Goal: Information Seeking & Learning: Learn about a topic

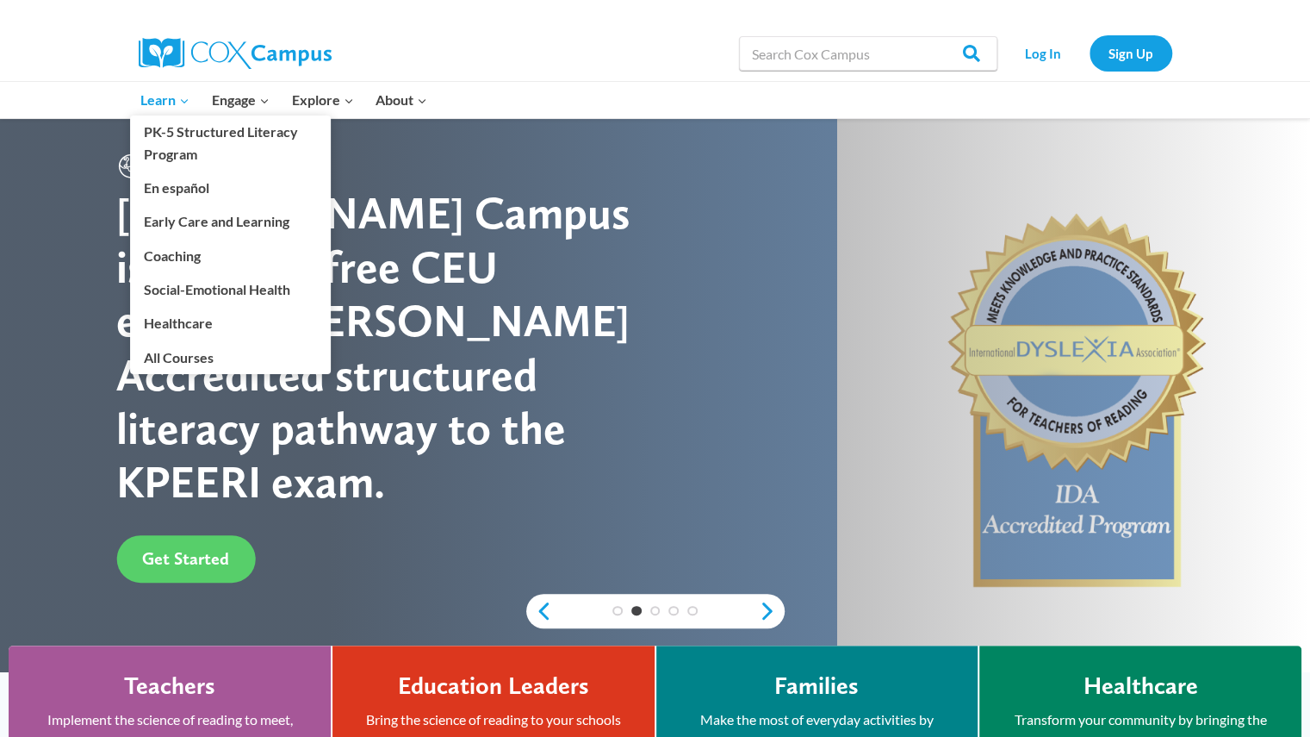
click at [181, 101] on icon "Expand" at bounding box center [184, 101] width 12 height 12
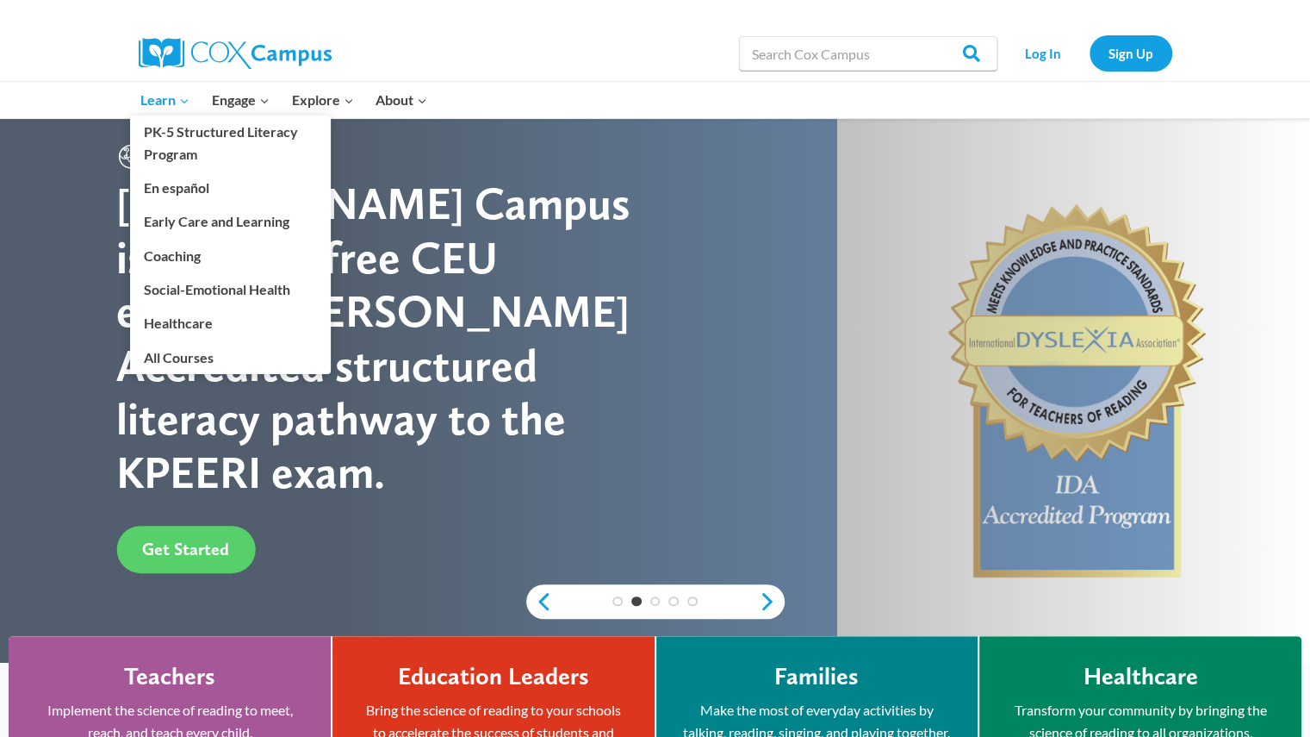
scroll to position [11, 0]
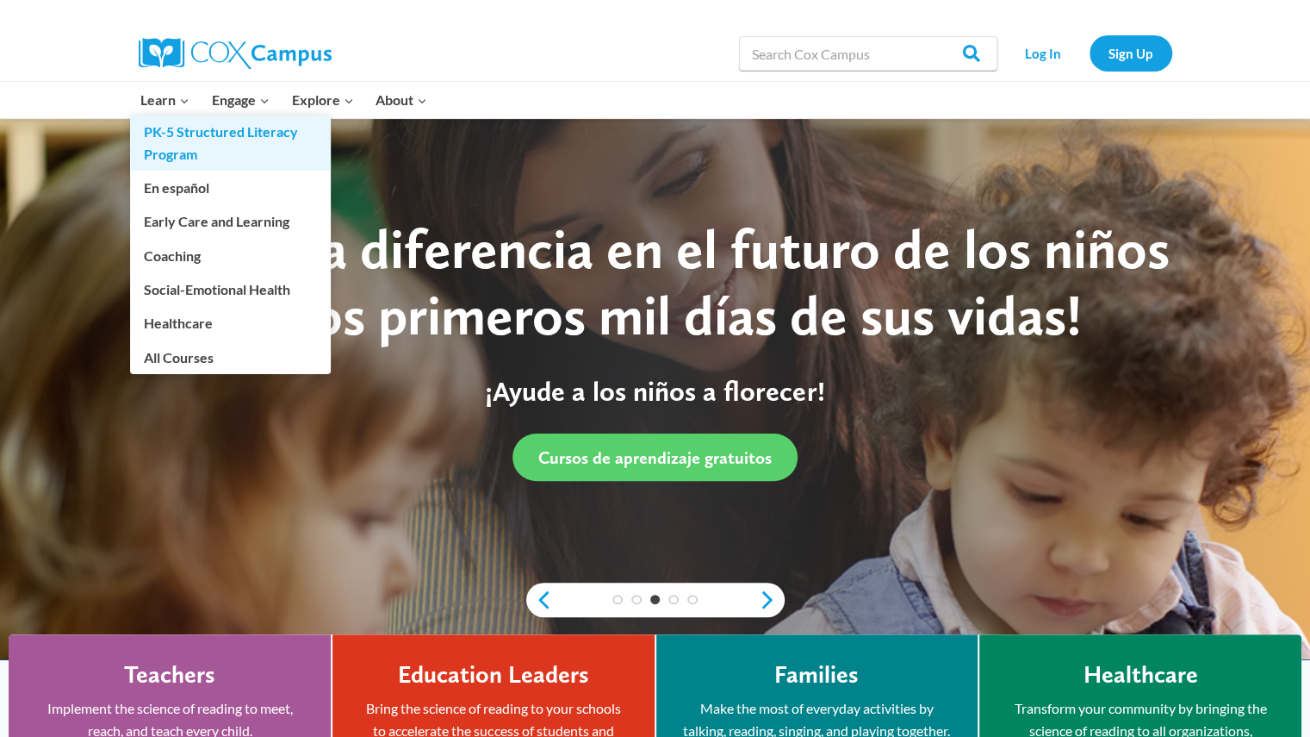
click at [155, 134] on link "PK-5 Structured Literacy Program" at bounding box center [230, 142] width 201 height 55
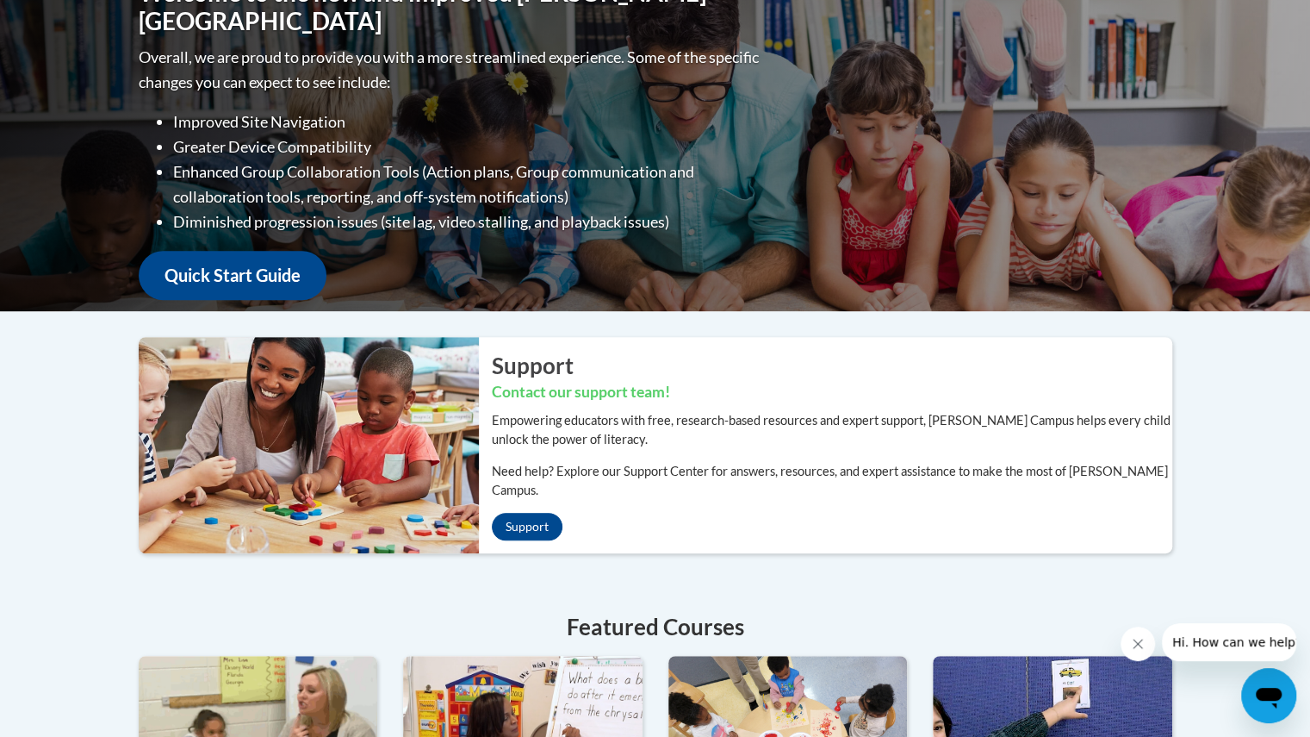
scroll to position [258, 0]
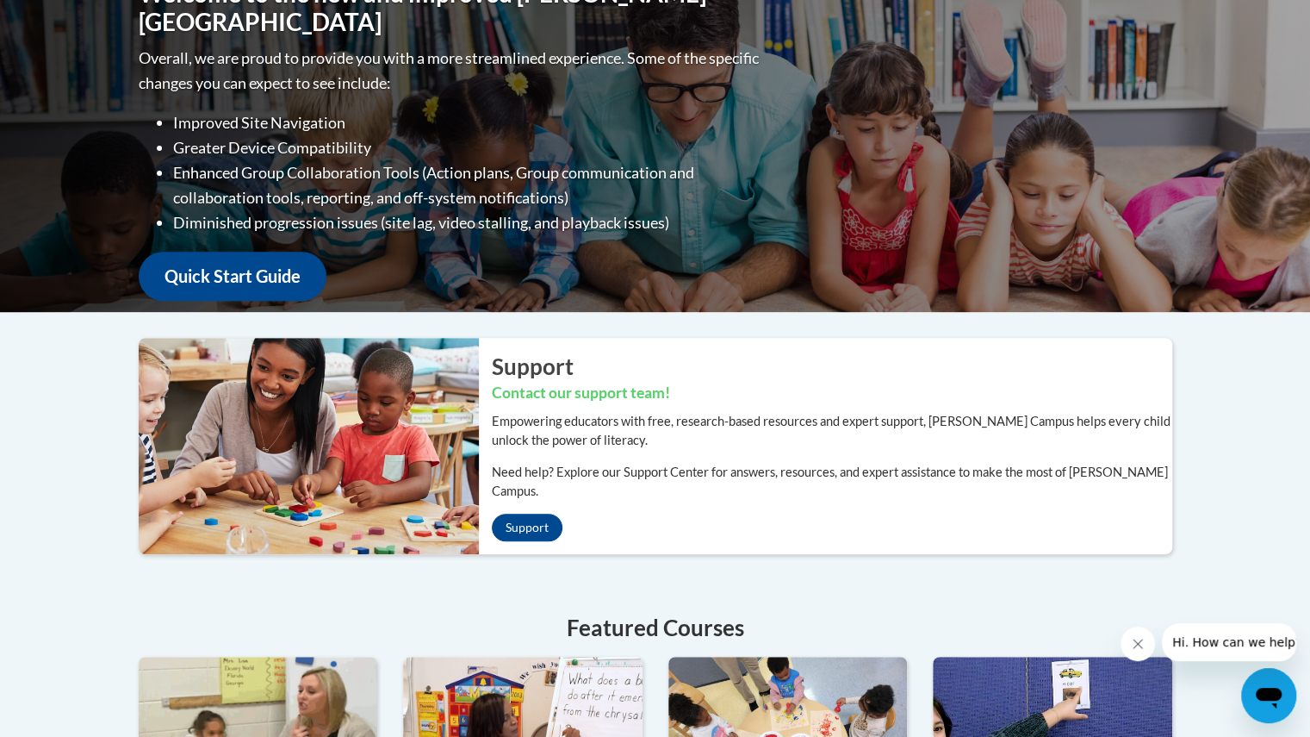
click at [174, 657] on img at bounding box center [259, 743] width 240 height 172
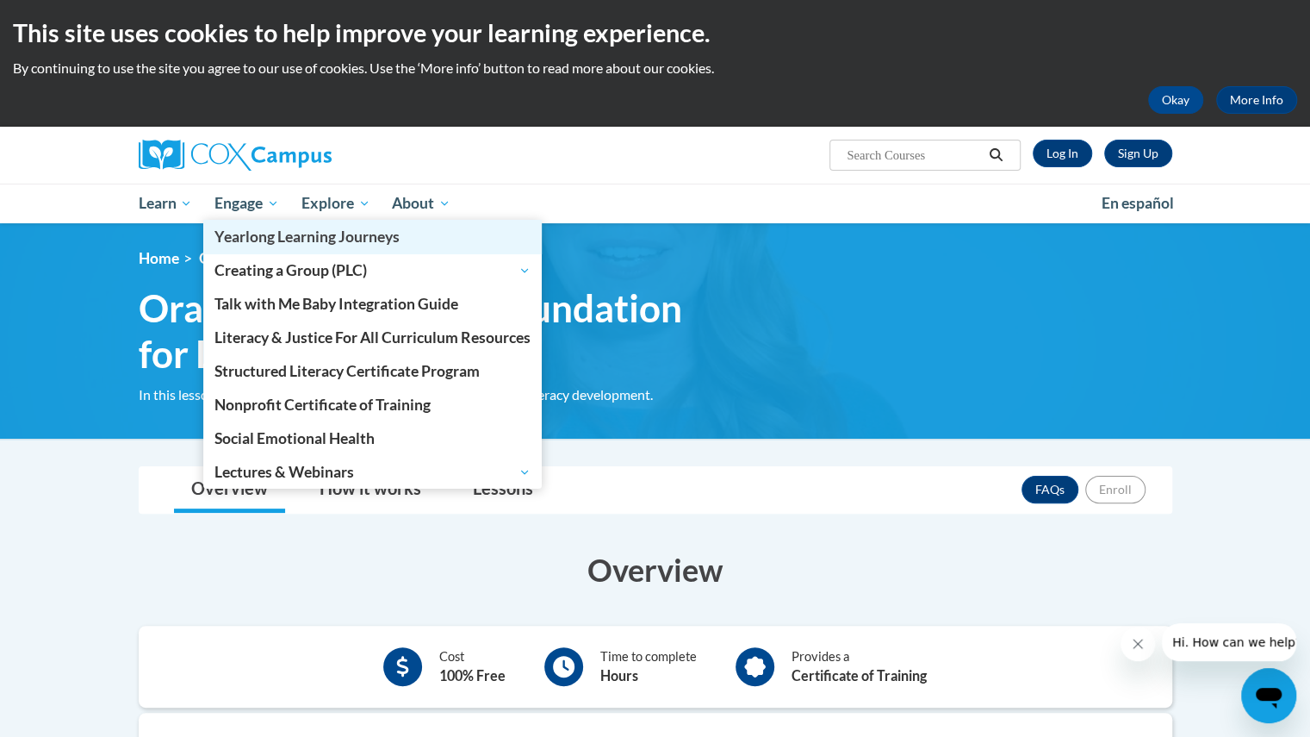
scroll to position [3, 0]
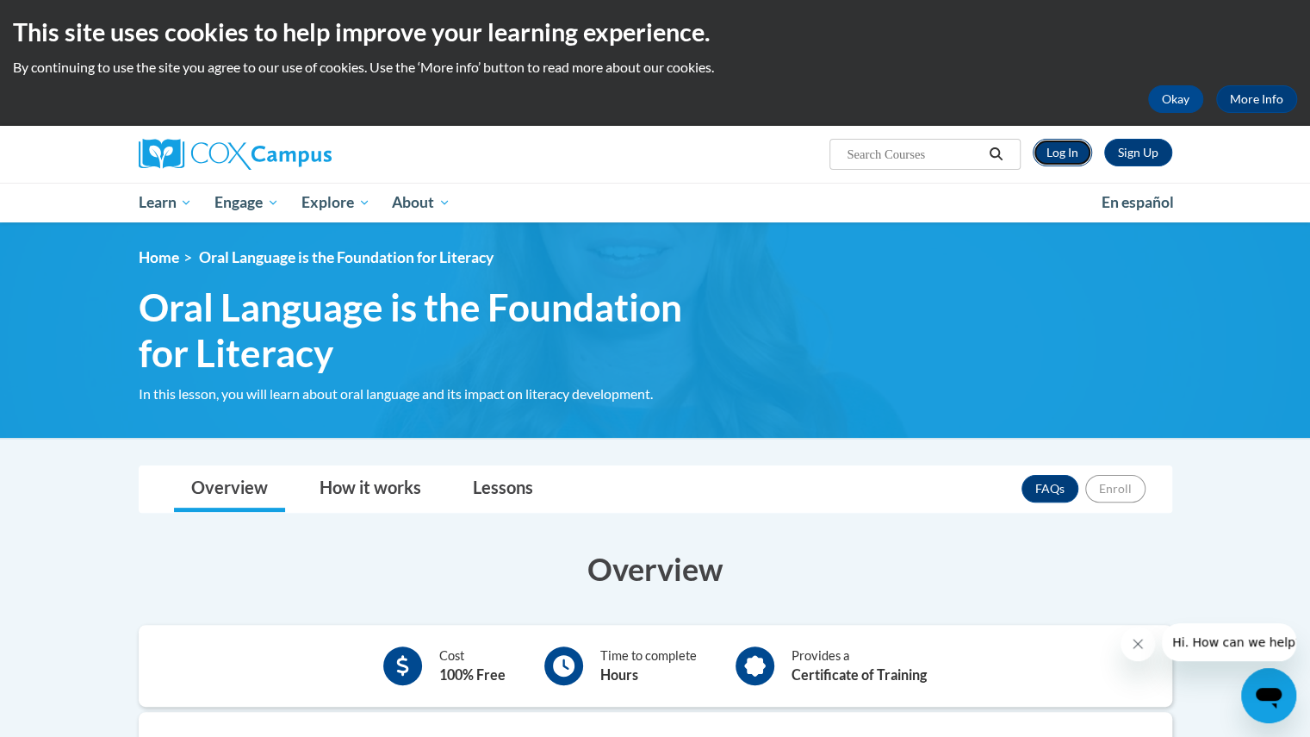
click at [1058, 149] on link "Log In" at bounding box center [1062, 153] width 59 height 28
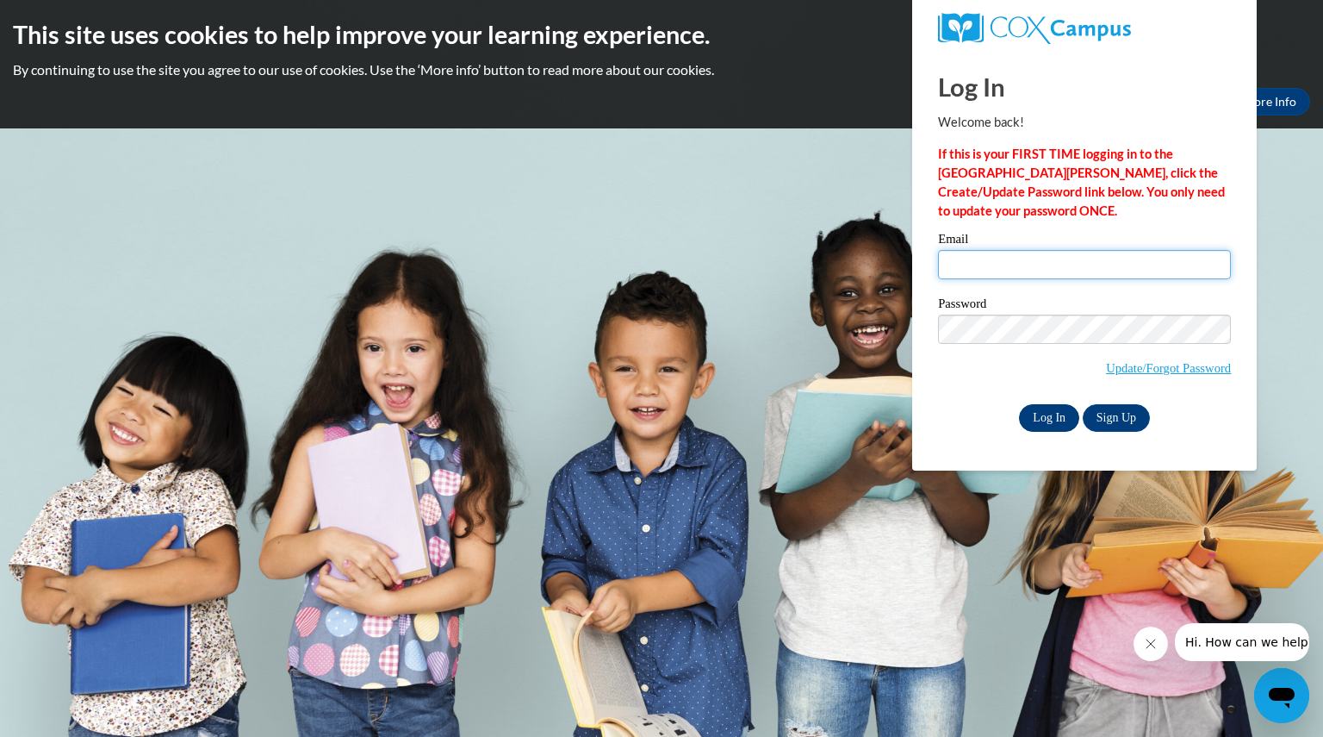
type input "lamerscrystal@aasd.k12.wi.us"
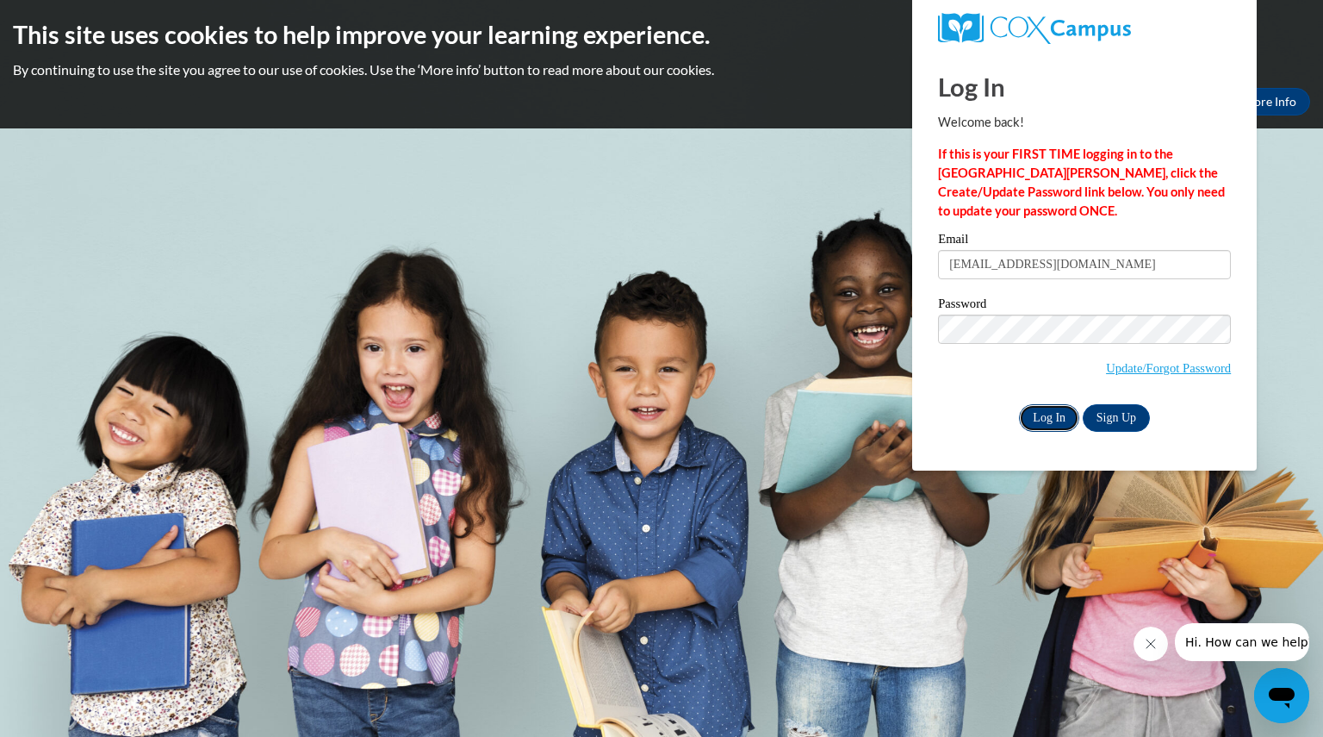
click at [1038, 414] on input "Log In" at bounding box center [1049, 418] width 60 height 28
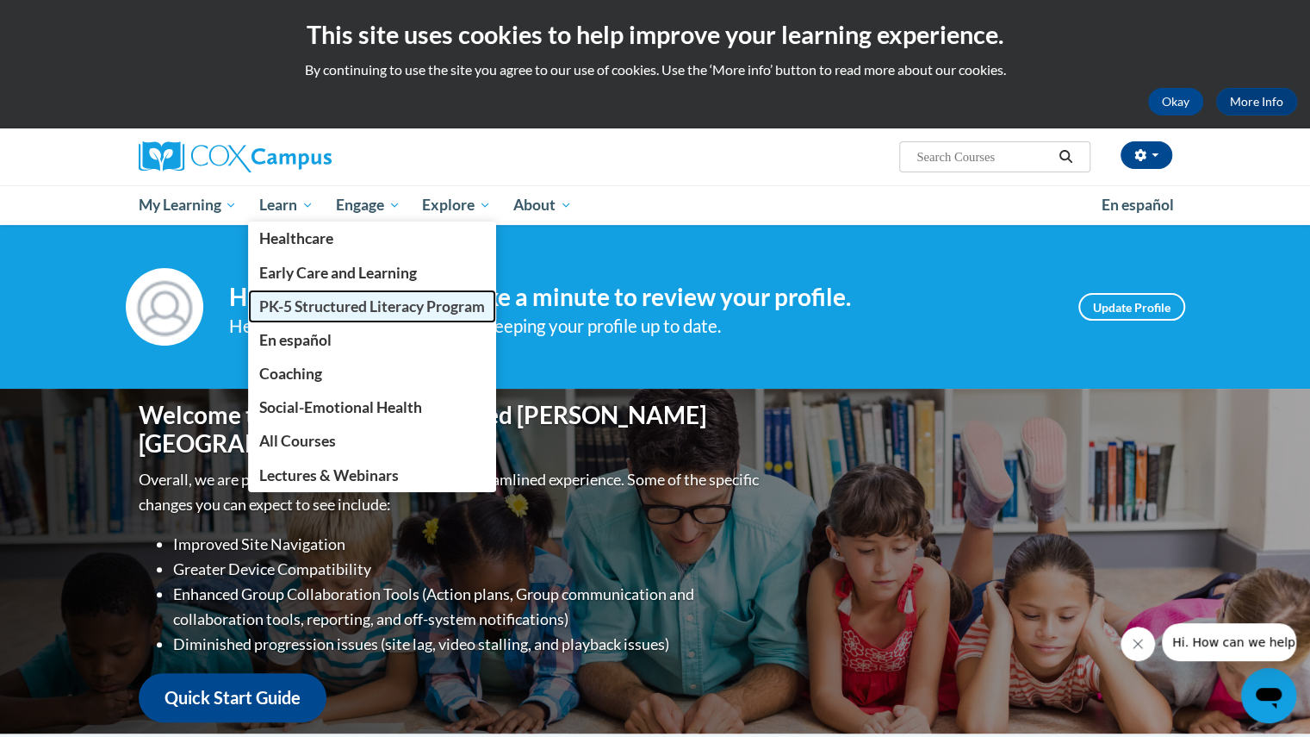
click at [300, 309] on span "PK-5 Structured Literacy Program" at bounding box center [372, 306] width 226 height 18
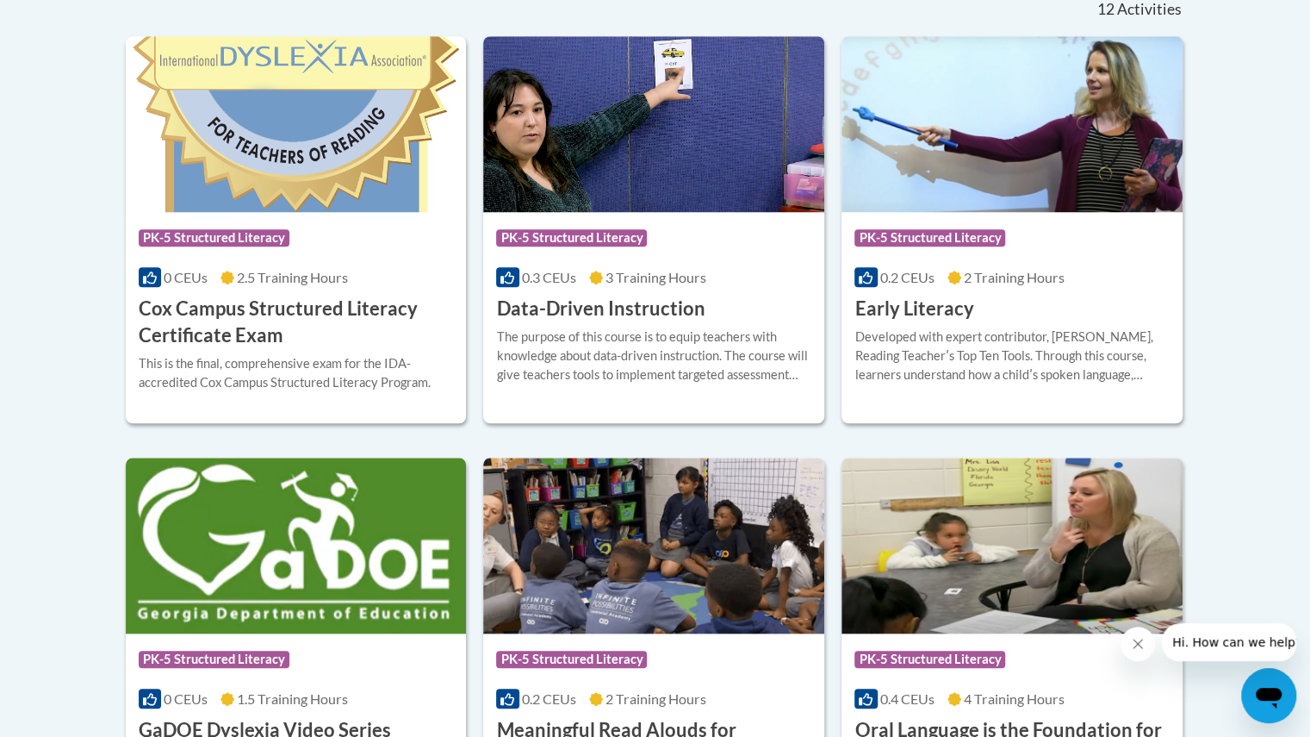
scroll to position [751, 0]
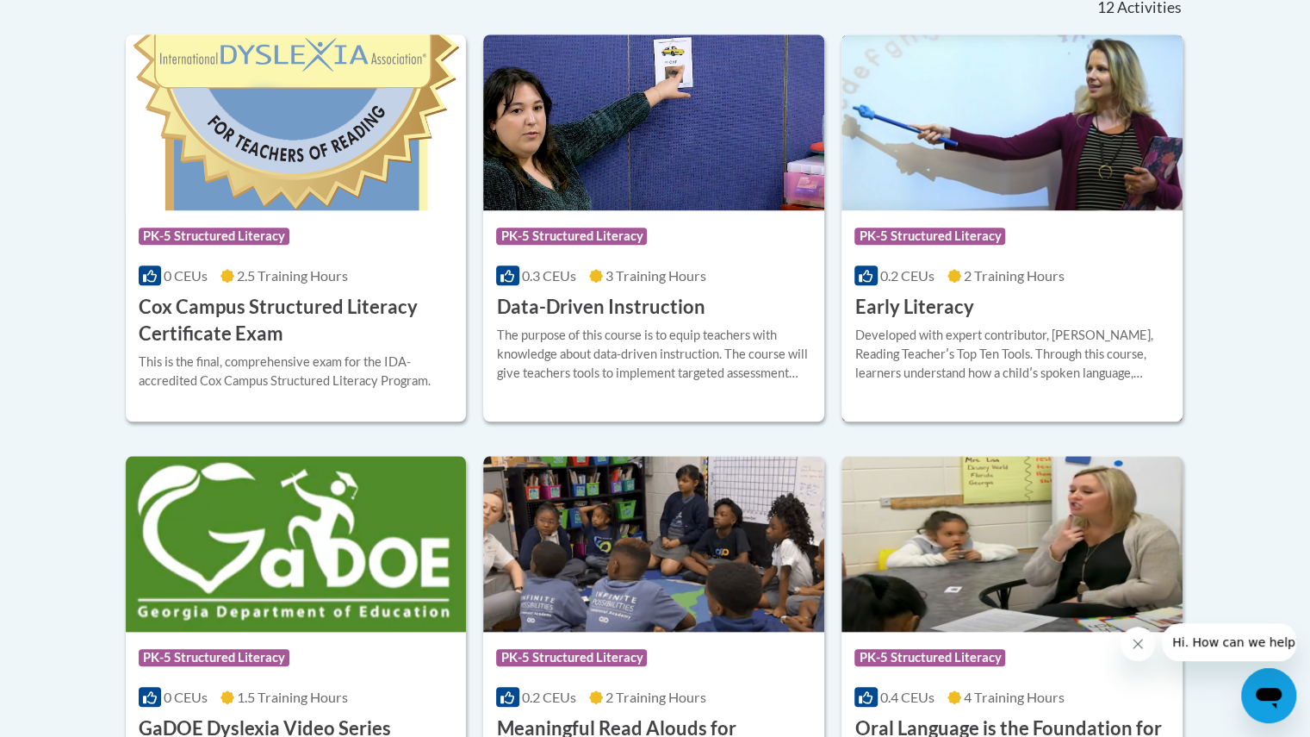
drag, startPoint x: 970, startPoint y: 202, endPoint x: 918, endPoint y: 196, distance: 52.0
click at [918, 196] on img at bounding box center [1012, 122] width 341 height 176
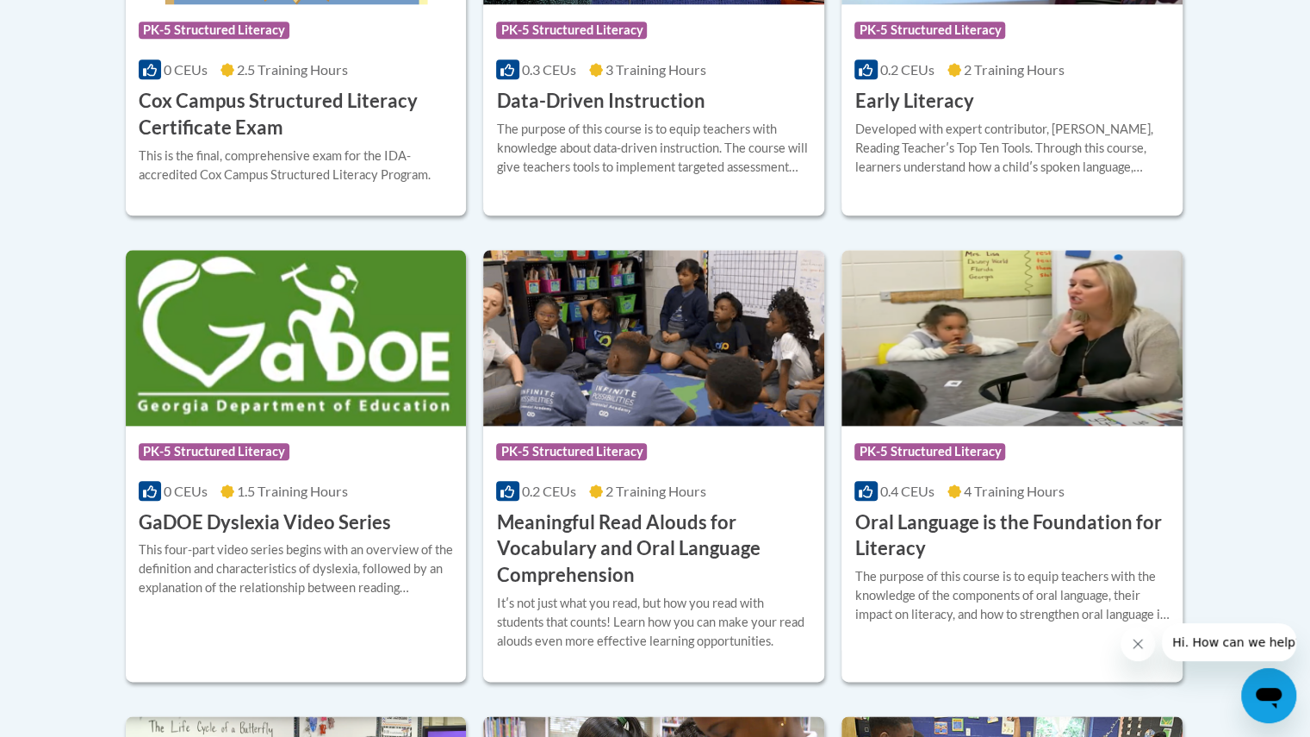
scroll to position [958, 0]
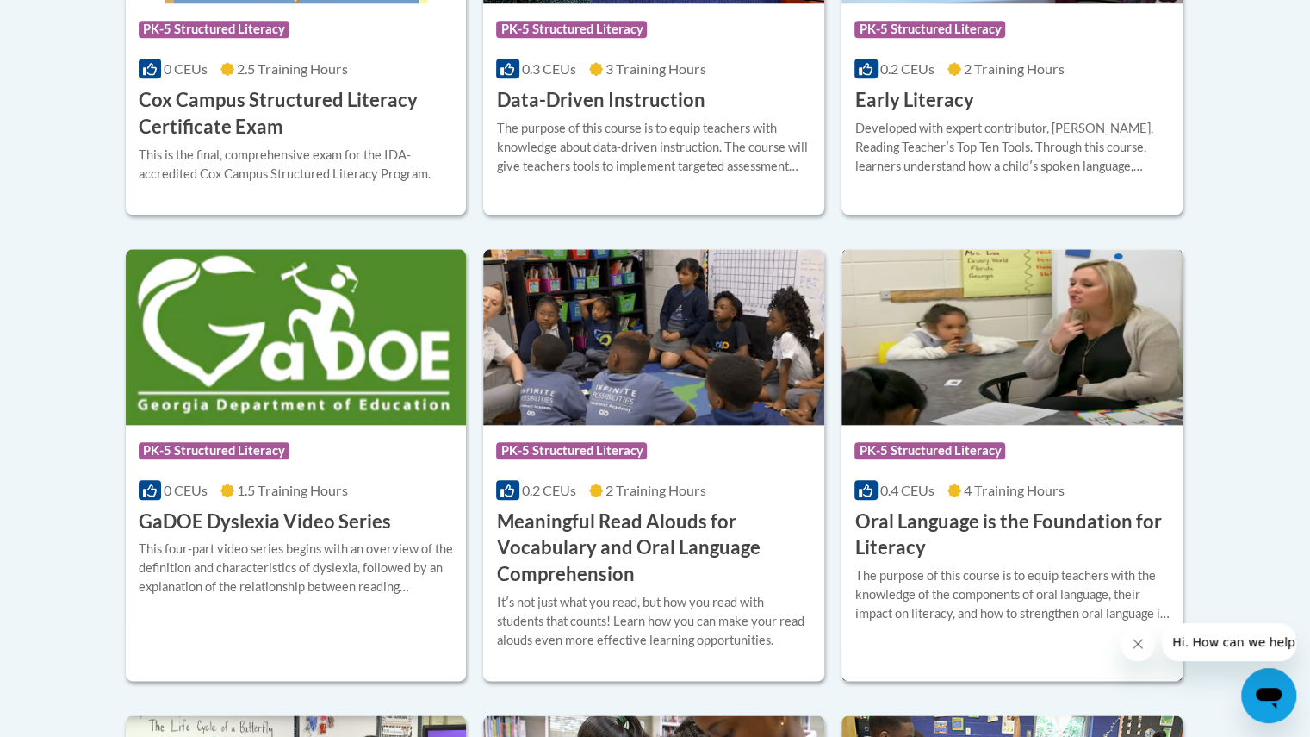
click at [901, 520] on h3 "Oral Language is the Foundation for Literacy" at bounding box center [1012, 534] width 315 height 53
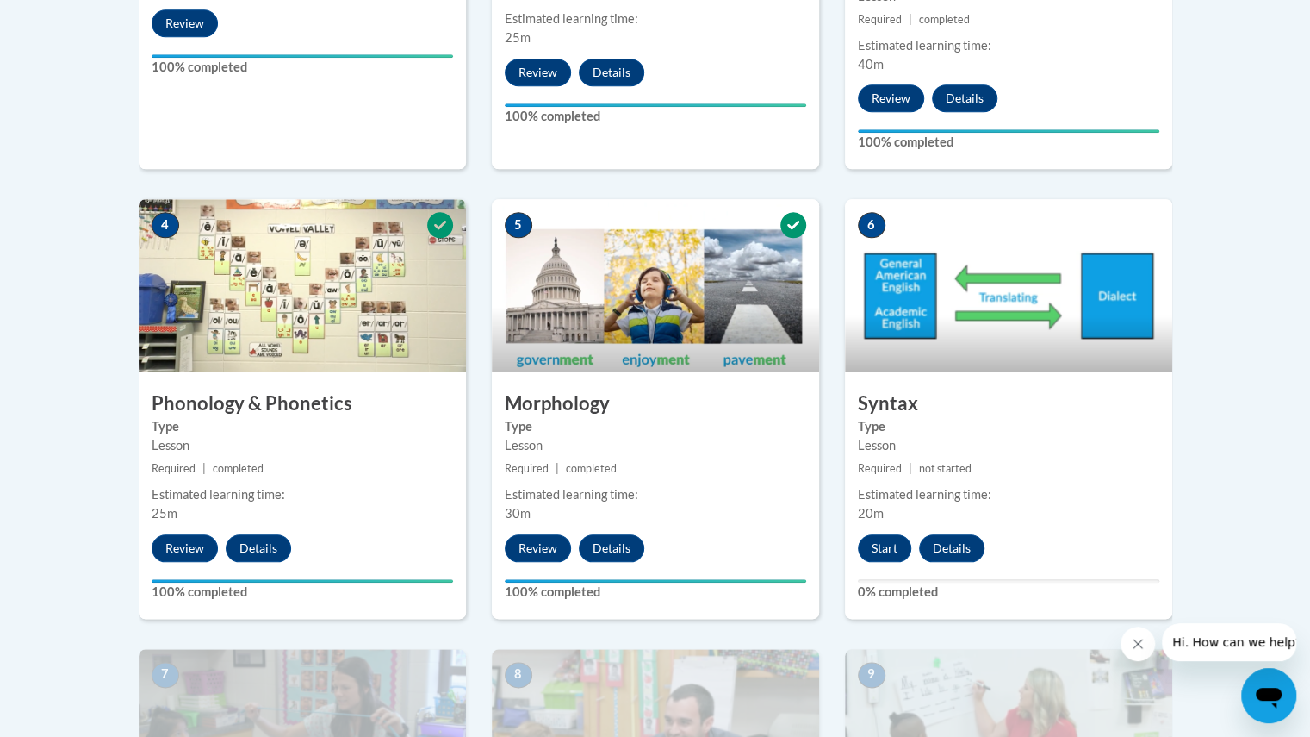
scroll to position [910, 0]
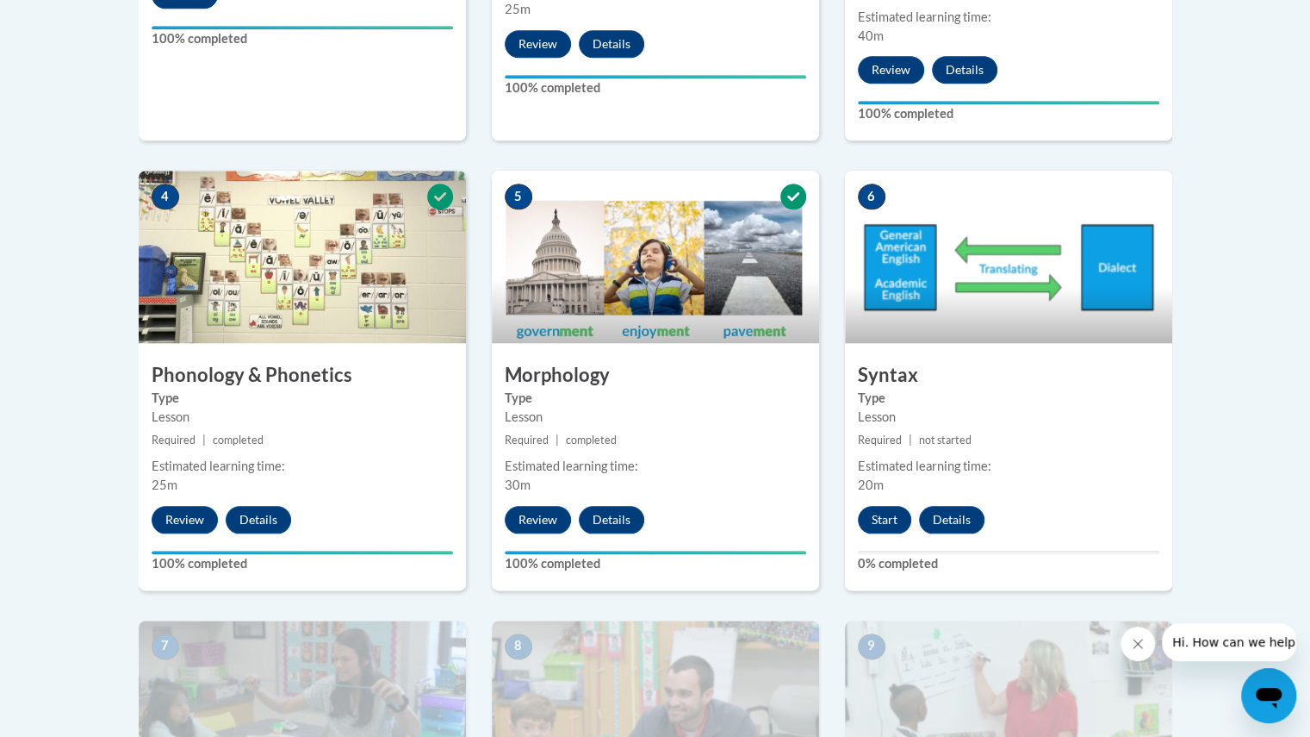
click at [644, 542] on div "5 Morphology Type Lesson Required | completed Estimated learning time: 30m Revi…" at bounding box center [655, 380] width 327 height 419
drag, startPoint x: 644, startPoint y: 542, endPoint x: 498, endPoint y: 159, distance: 409.3
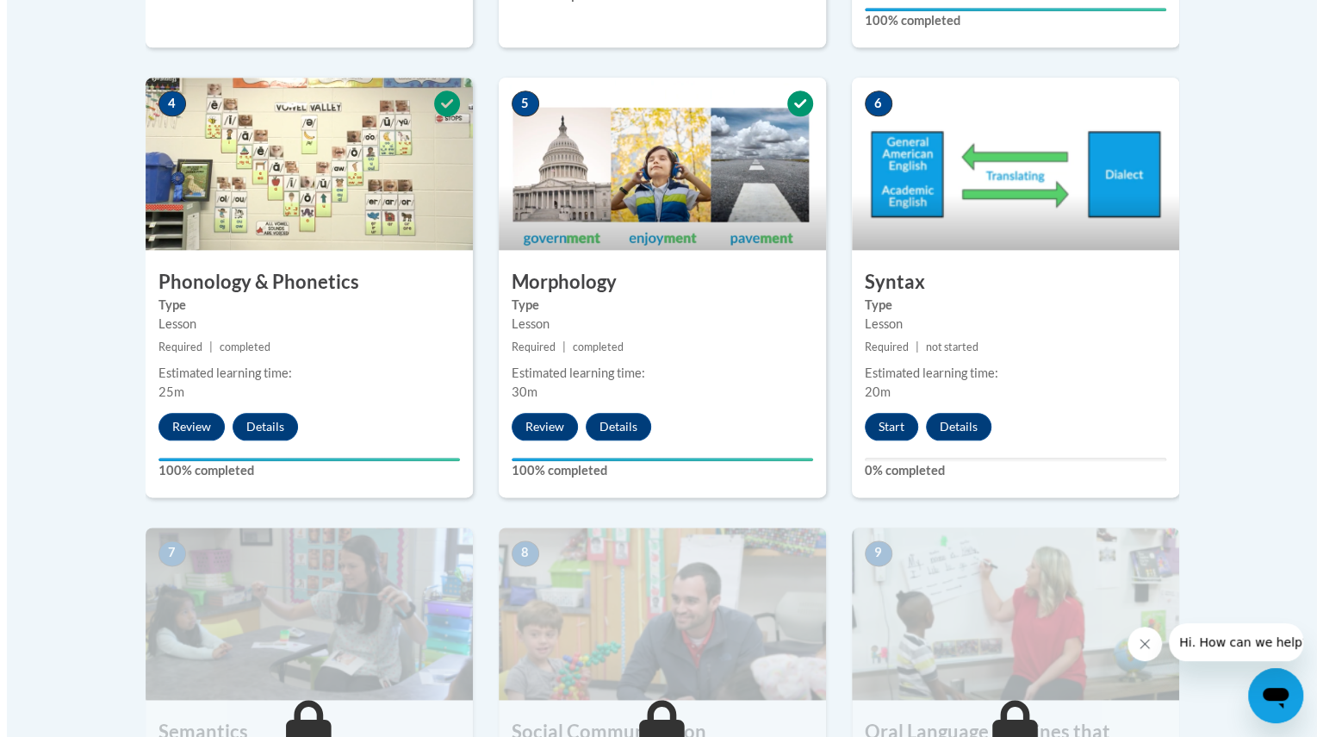
scroll to position [996, 0]
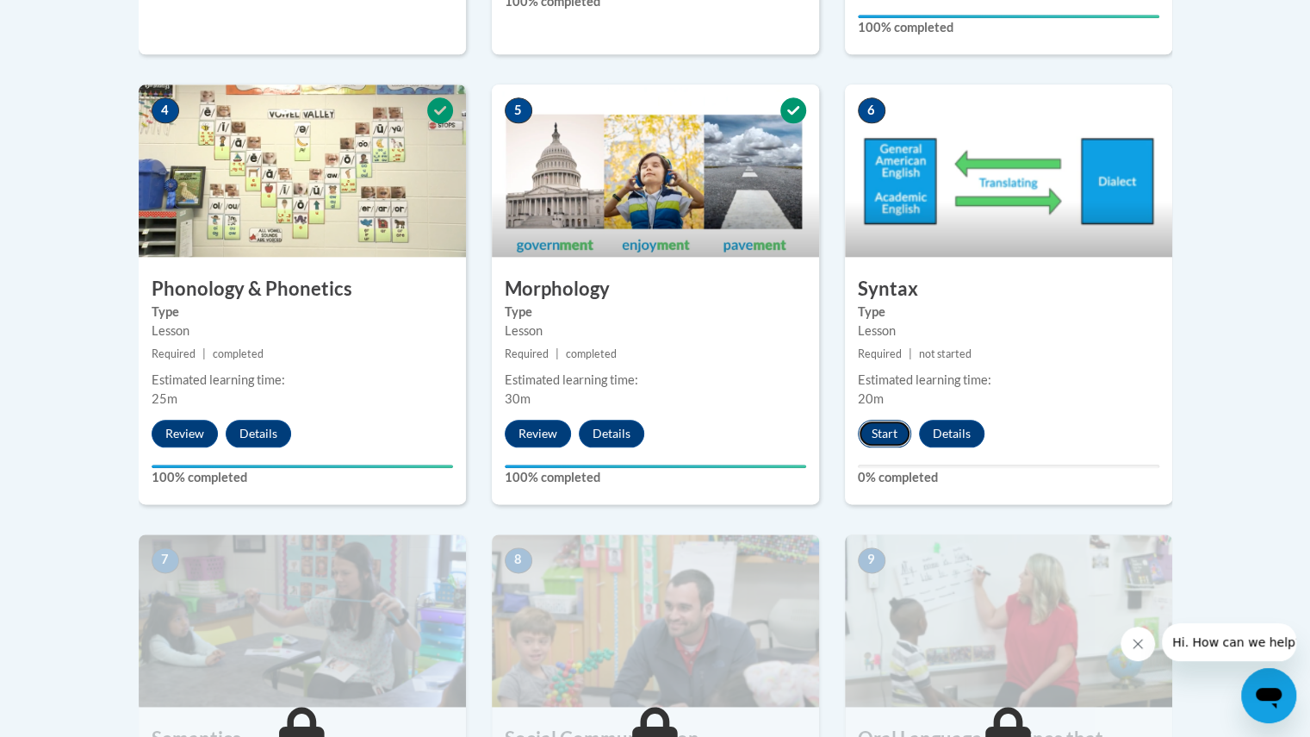
click at [883, 430] on button "Start" at bounding box center [884, 434] width 53 height 28
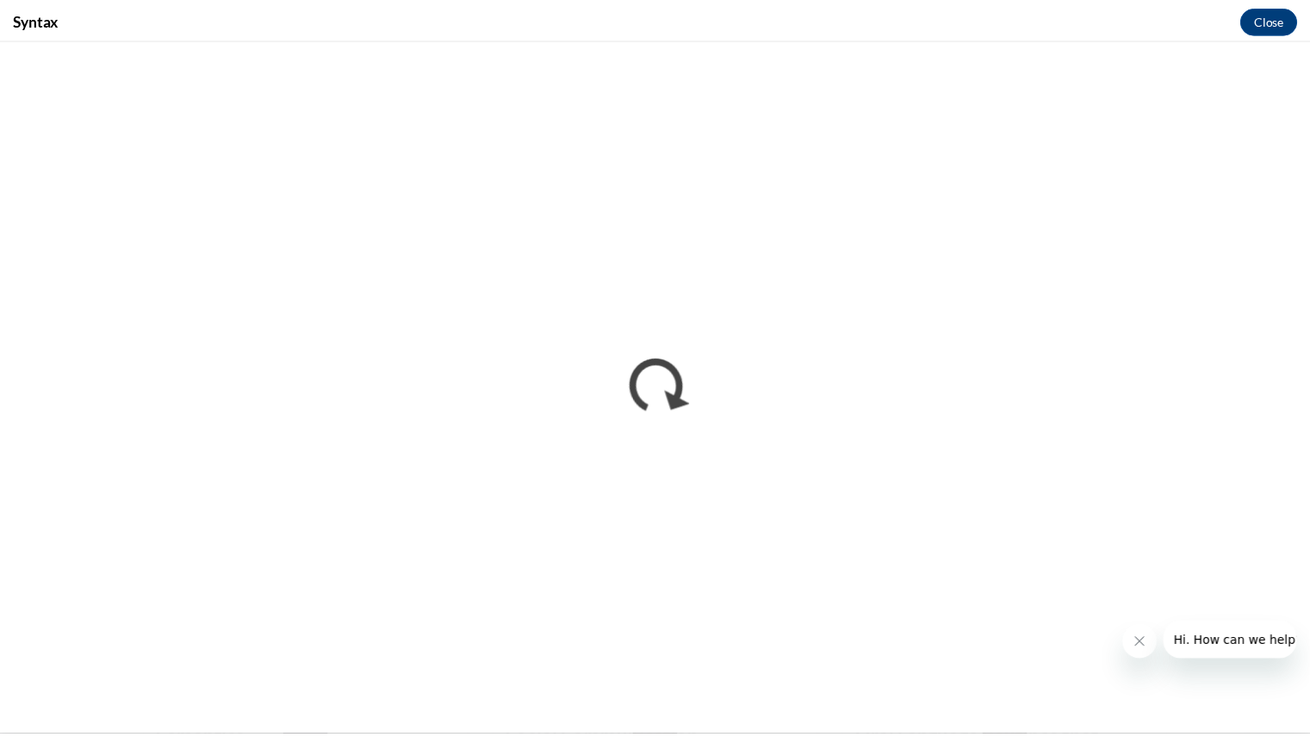
scroll to position [0, 0]
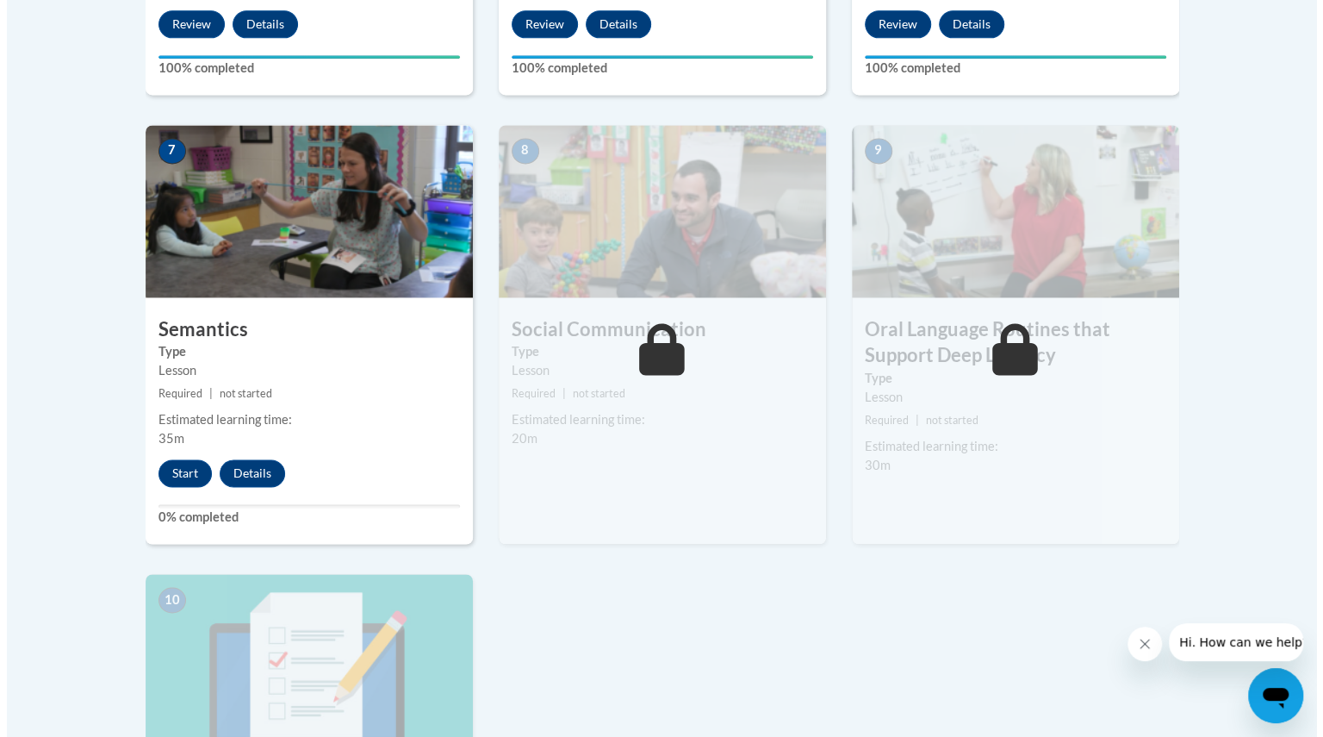
scroll to position [1386, 0]
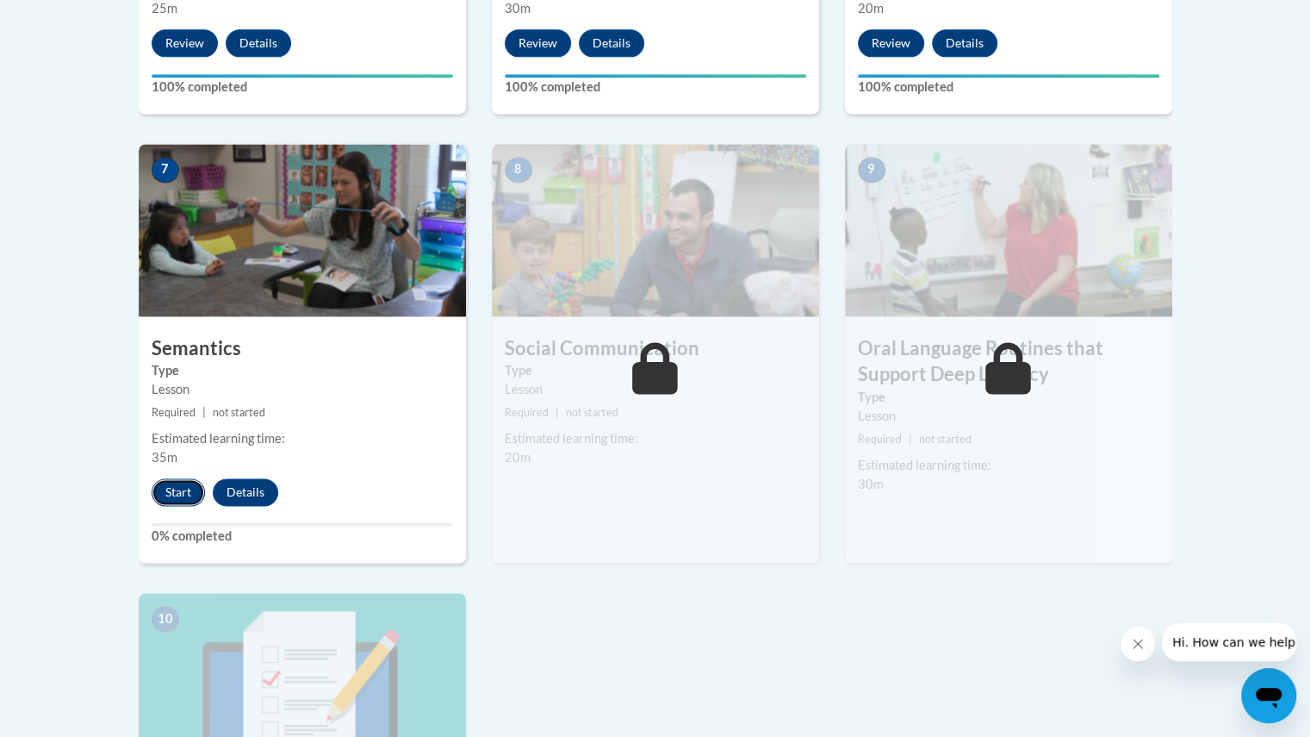
click at [168, 494] on button "Start" at bounding box center [178, 492] width 53 height 28
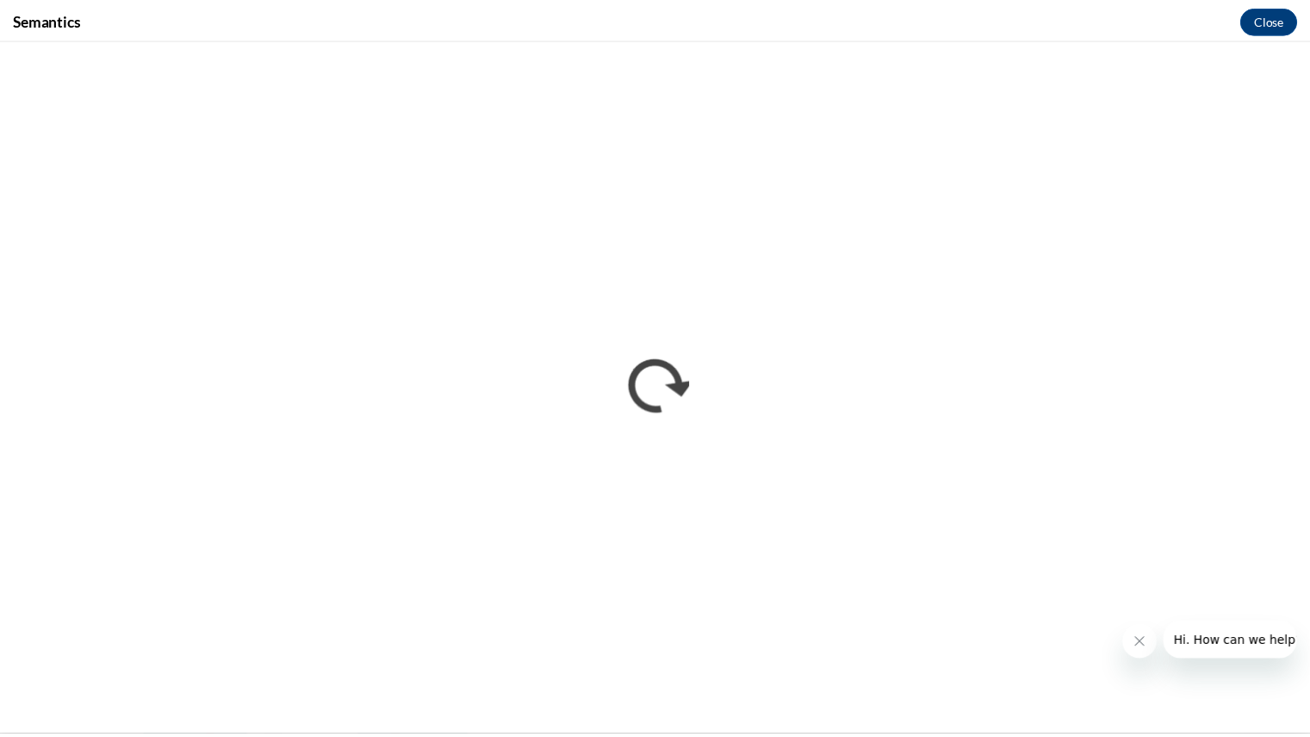
scroll to position [0, 0]
